Goal: Information Seeking & Learning: Understand process/instructions

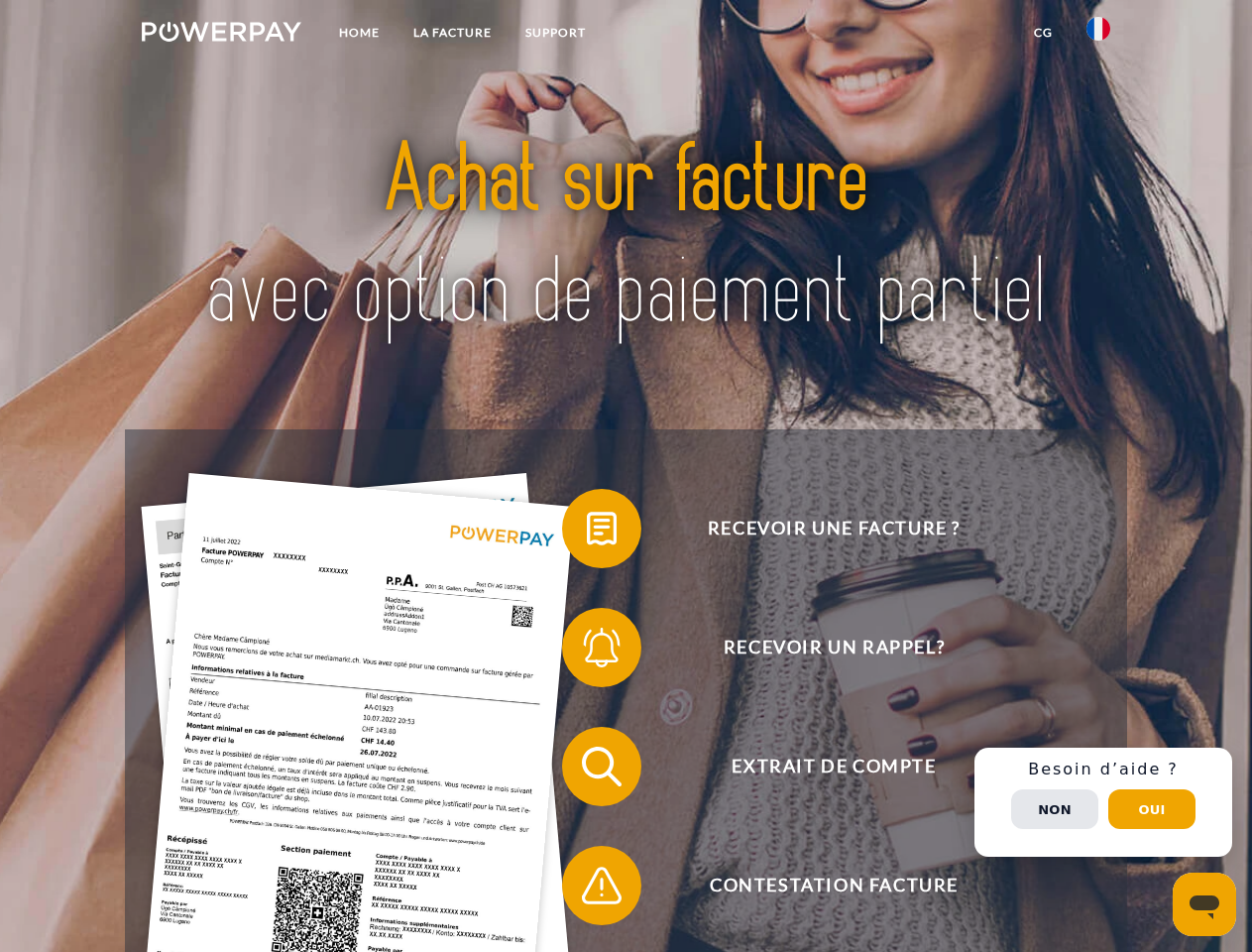
click at [221, 35] on img at bounding box center [221, 32] width 159 height 20
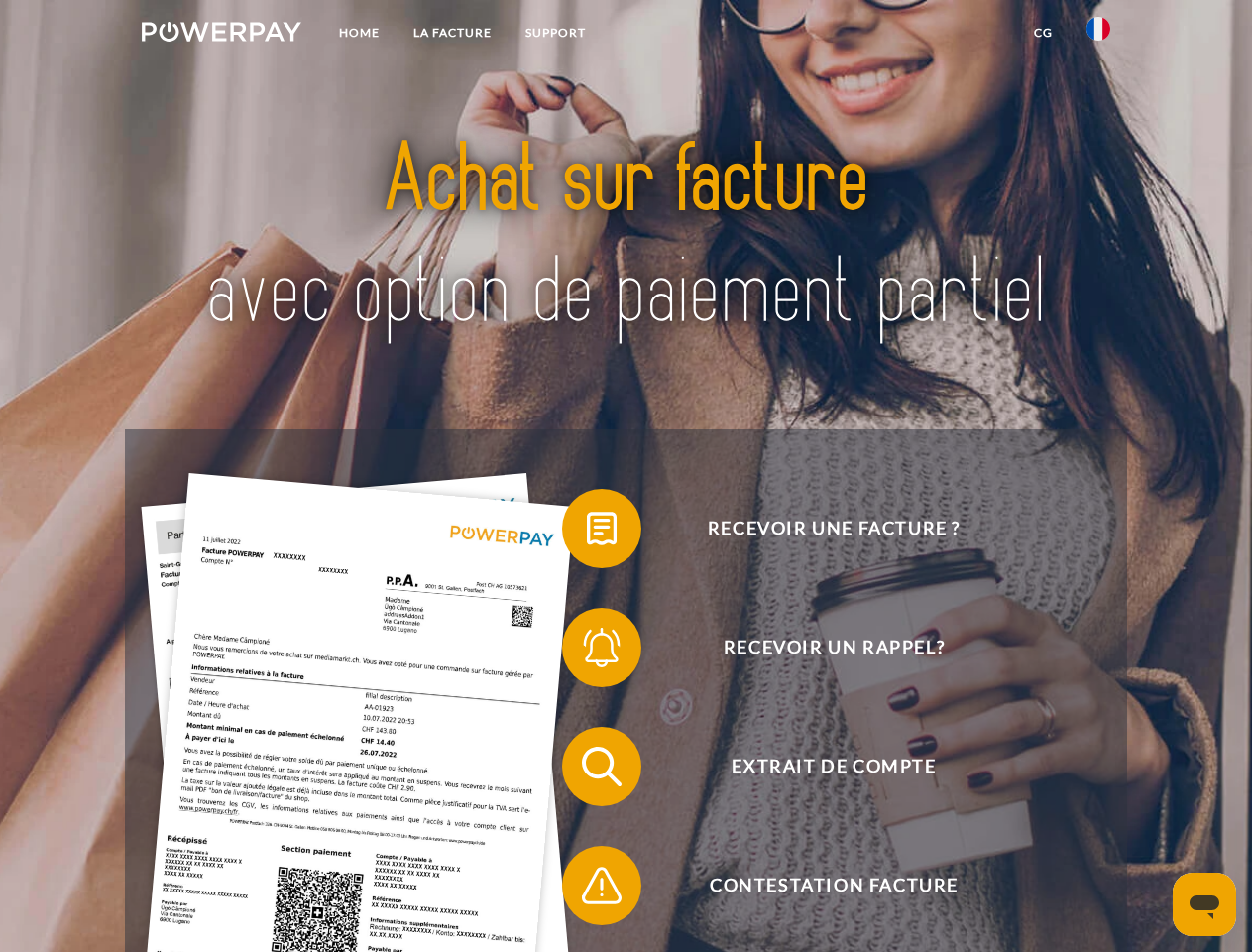
click at [1098, 35] on img at bounding box center [1098, 29] width 24 height 24
click at [1043, 33] on link "CG" at bounding box center [1043, 33] width 53 height 36
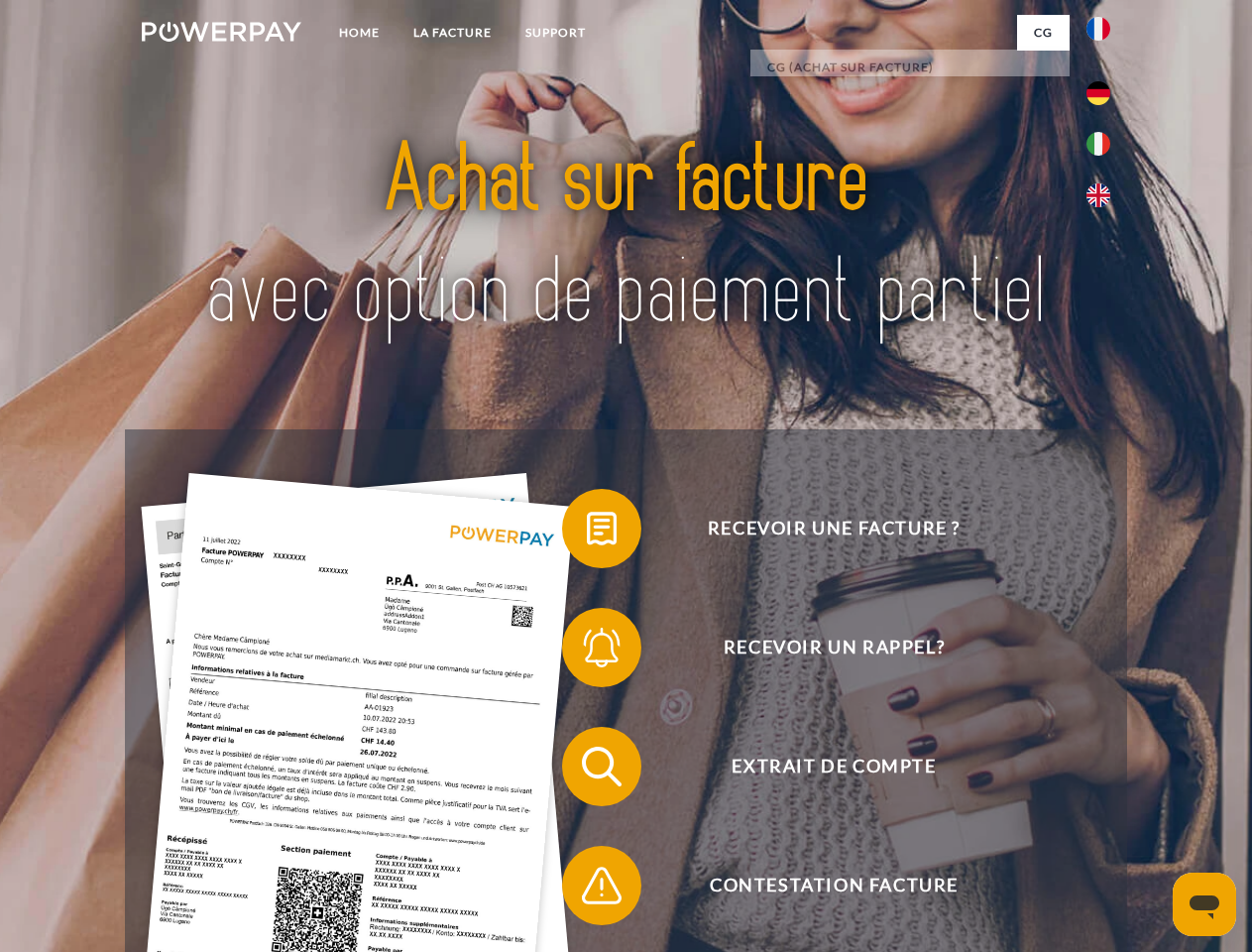
click at [587, 532] on span at bounding box center [571, 527] width 99 height 99
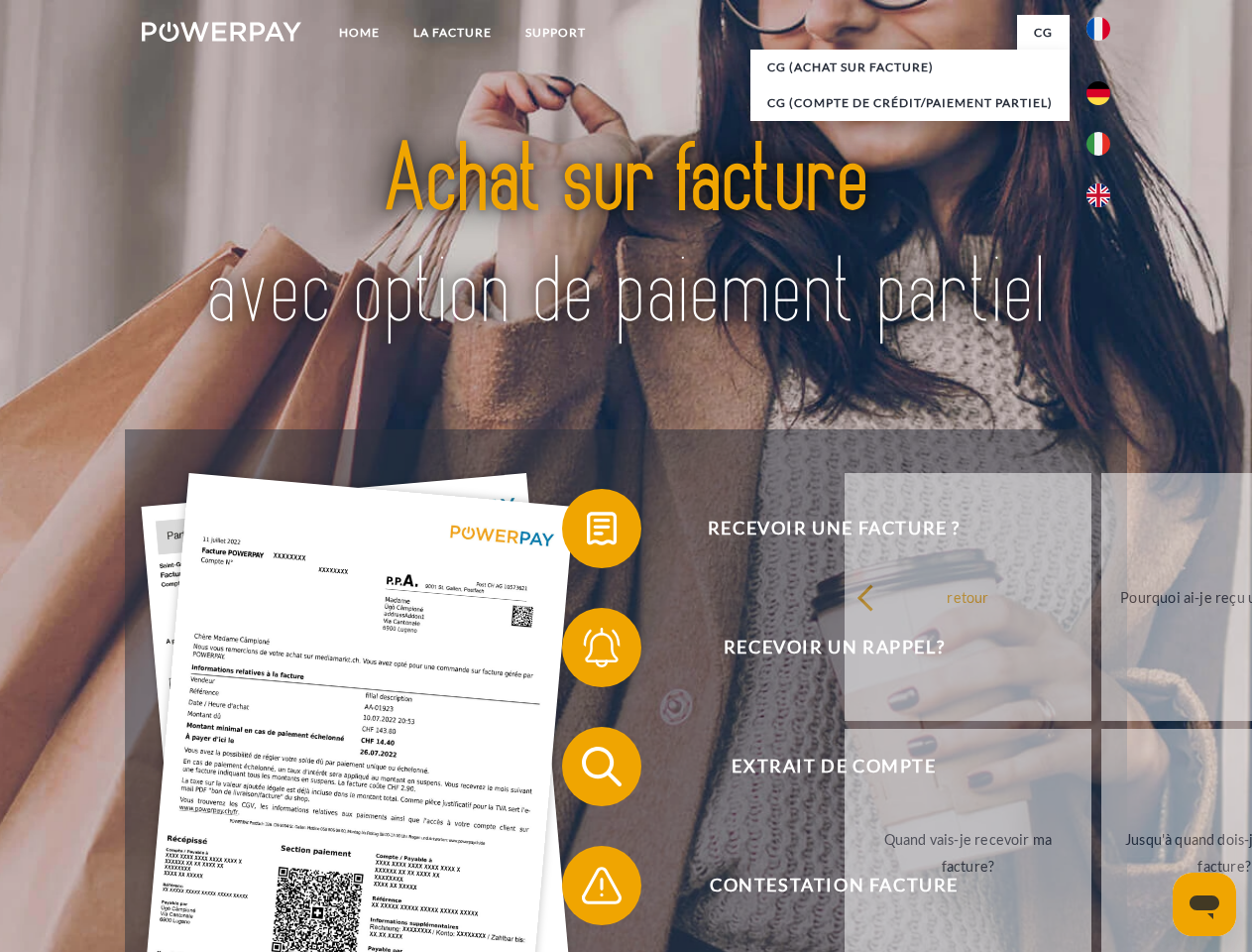
click at [587, 651] on span at bounding box center [571, 647] width 99 height 99
click at [1101, 771] on link "Jusqu'à quand dois-je payer ma facture?" at bounding box center [1225, 852] width 247 height 248
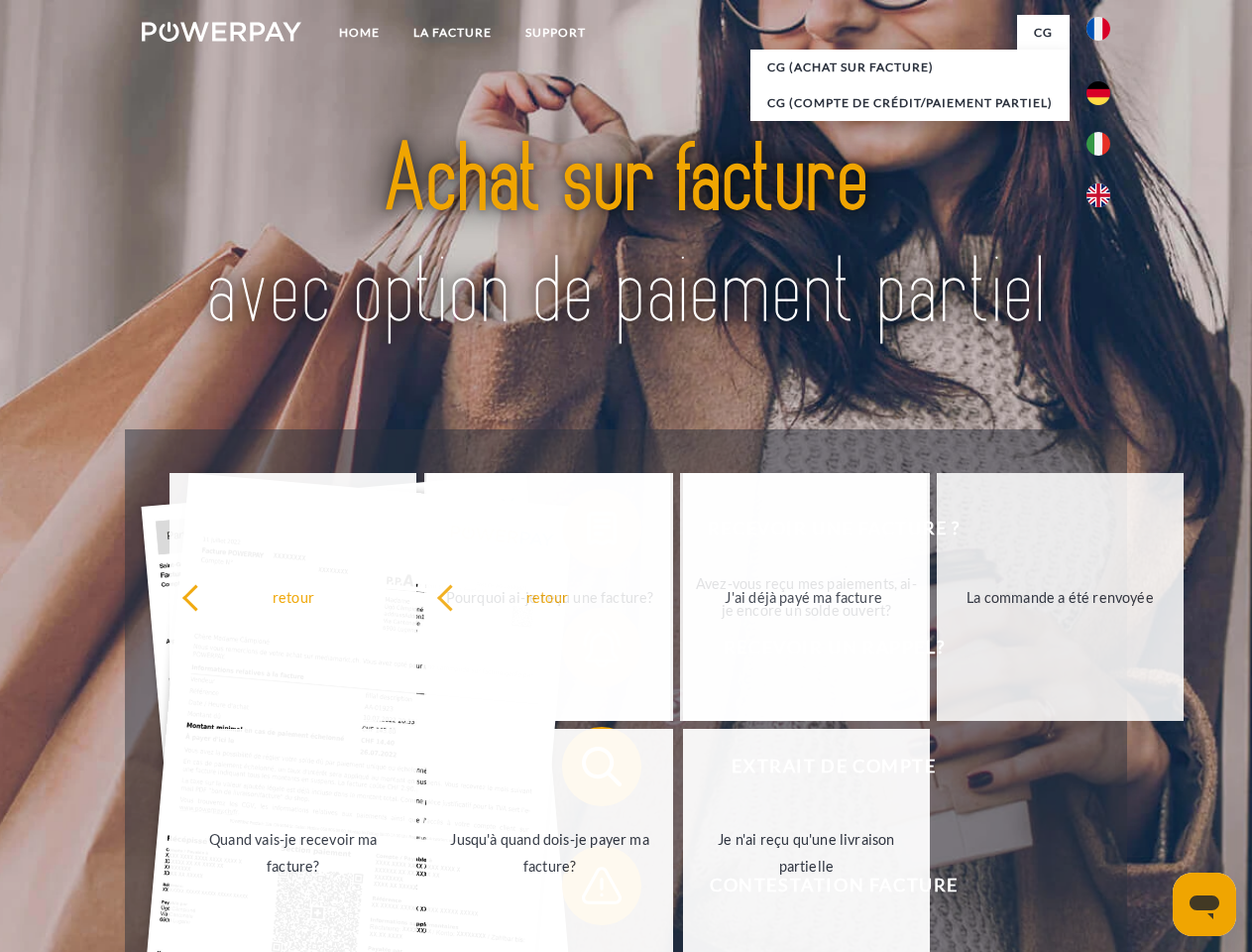
click at [587, 889] on span at bounding box center [571, 884] width 99 height 99
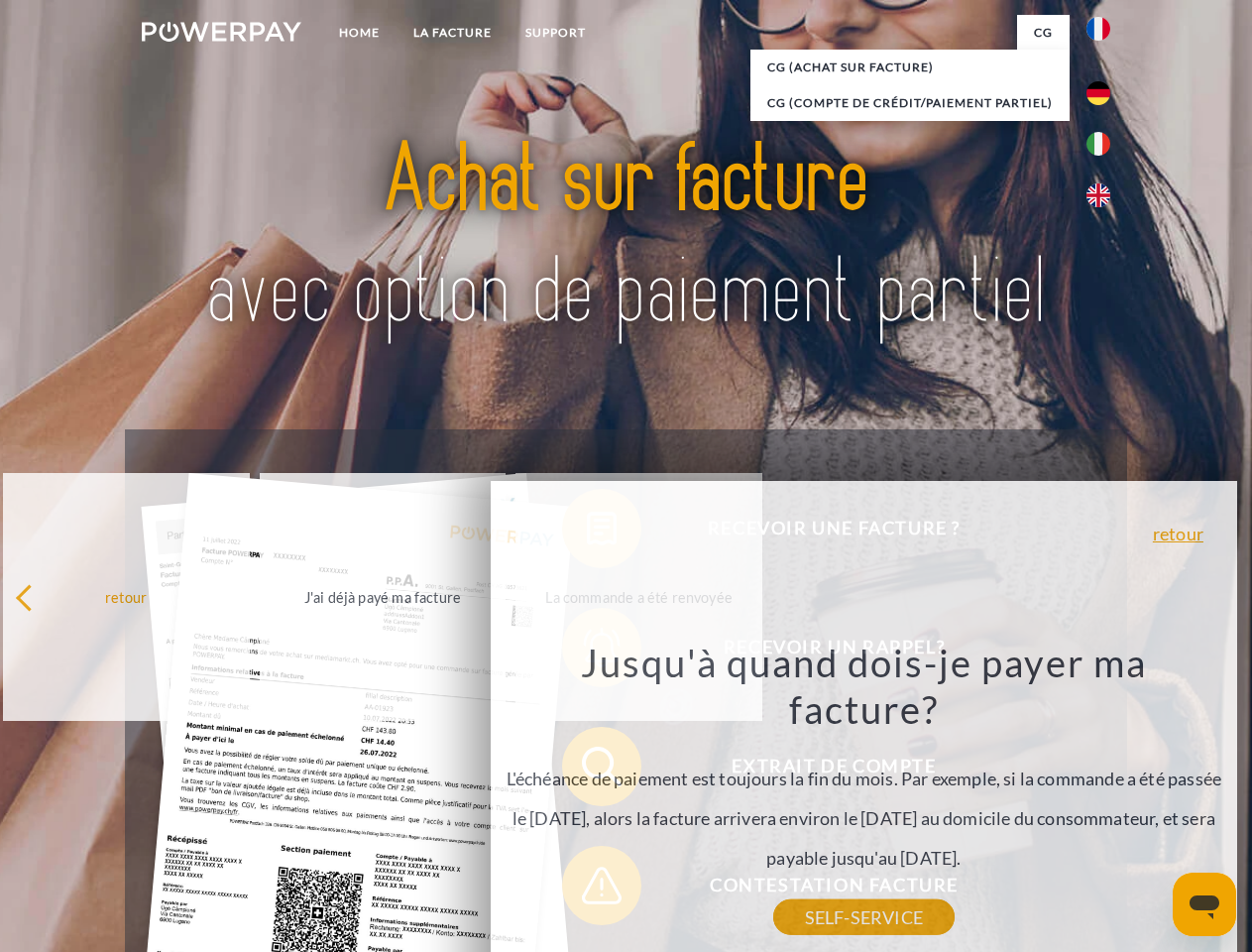
click at [1103, 801] on div "Recevoir une facture ? Recevoir un rappel? Extrait de compte retour" at bounding box center [625, 826] width 1001 height 793
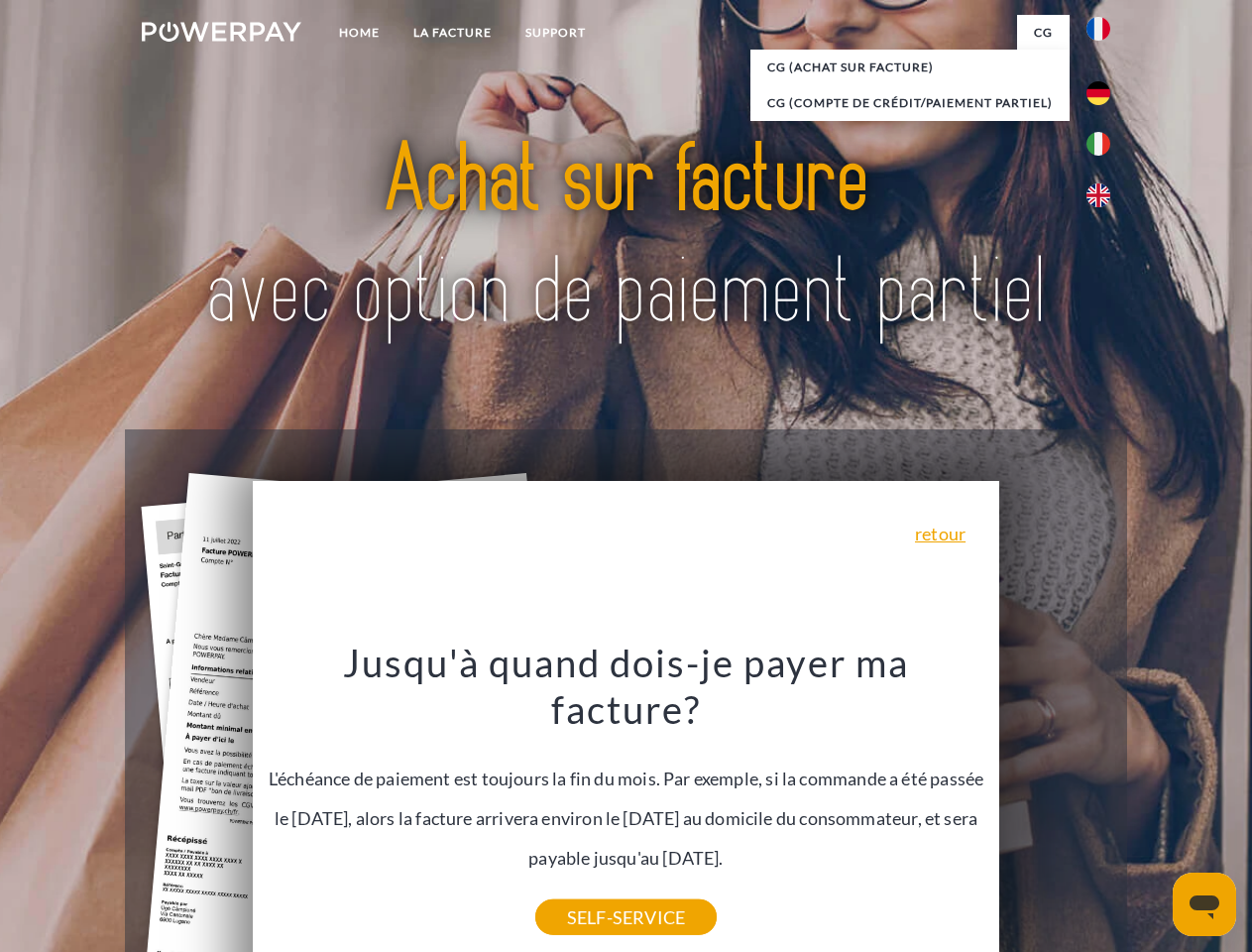
click at [1055, 805] on span "Extrait de compte" at bounding box center [833, 767] width 485 height 80
click at [1152, 808] on header "Home LA FACTURE Support" at bounding box center [626, 684] width 1252 height 1369
